Goal: Navigation & Orientation: Understand site structure

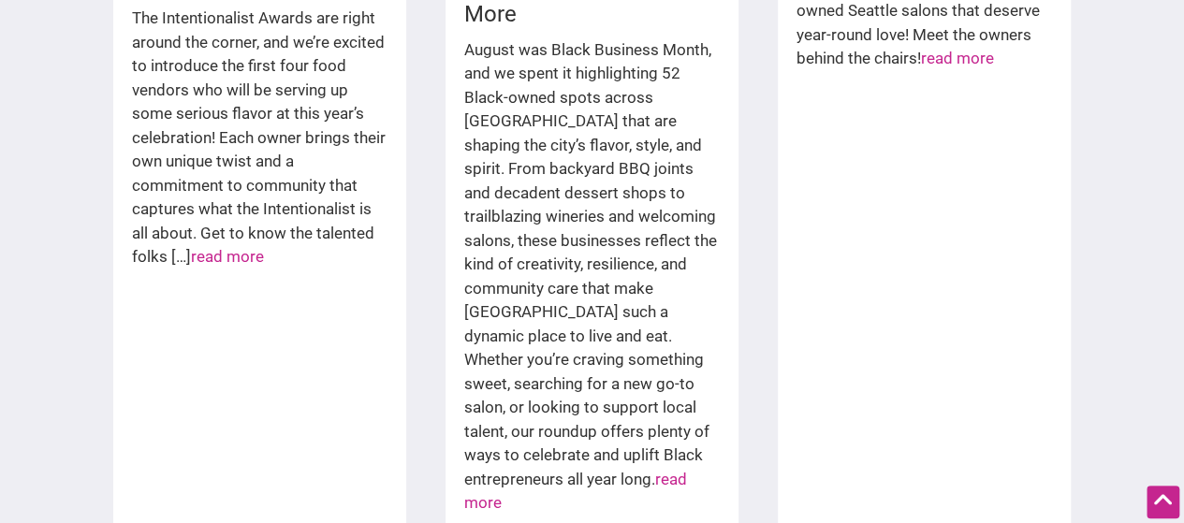
scroll to position [3649, 0]
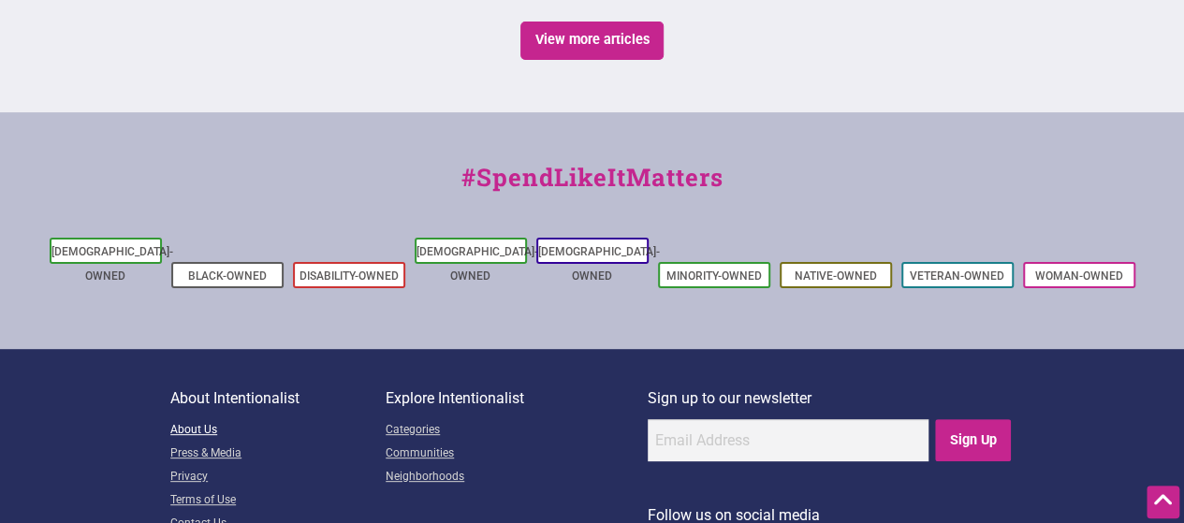
click at [195, 419] on link "About Us" at bounding box center [277, 430] width 215 height 23
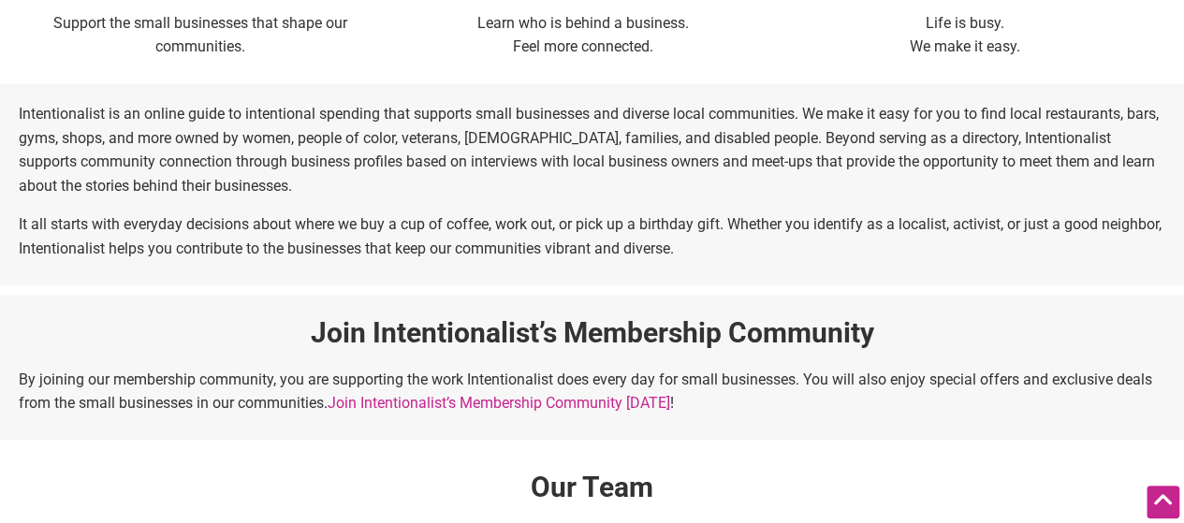
scroll to position [1557, 0]
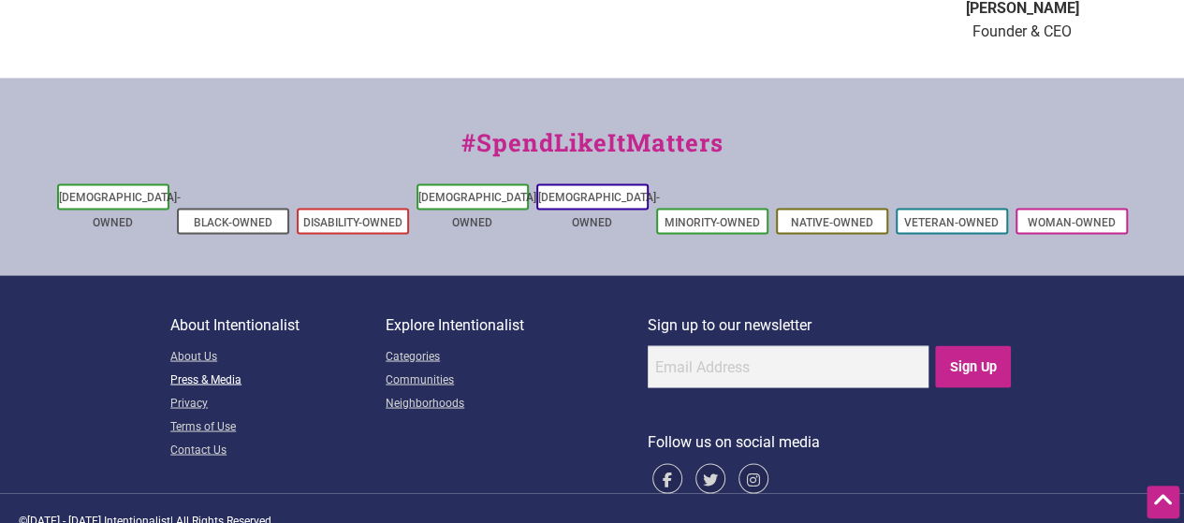
click at [202, 369] on link "Press & Media" at bounding box center [277, 380] width 215 height 23
